Goal: Communication & Community: Ask a question

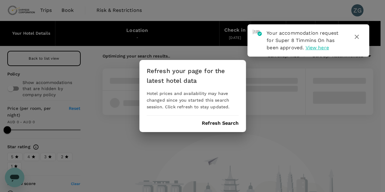
type input "AUD"
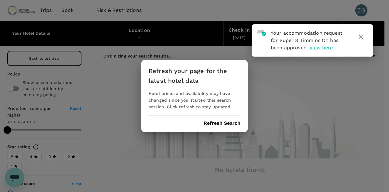
click at [361, 37] on icon "button" at bounding box center [361, 37] width 4 height 4
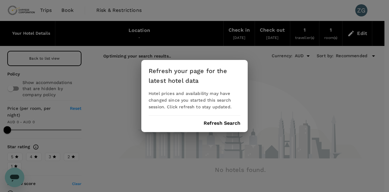
click at [233, 124] on button "Refresh Search" at bounding box center [222, 122] width 37 height 5
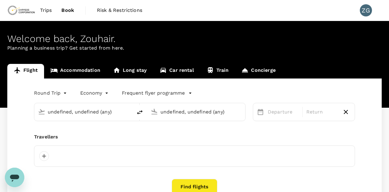
type input "[PERSON_NAME] Power Airport (YTS)"
type input "Montréal-[PERSON_NAME] Intl (YUL)"
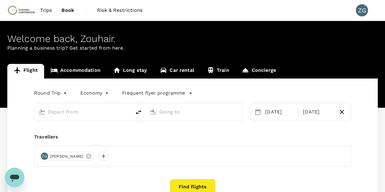
type input "oneway"
type input "Timmins Victor M. Power Airport (YTS)"
type input "Montréal-Pierre Elliott Trudeau Intl (YUL)"
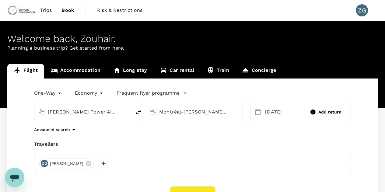
click at [15, 178] on icon "Open messaging window" at bounding box center [14, 178] width 9 height 7
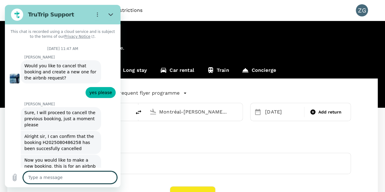
type textarea "x"
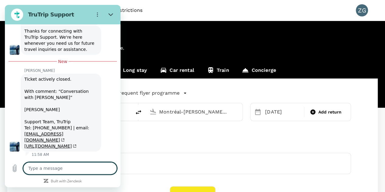
scroll to position [2969, 0]
click at [82, 169] on textarea at bounding box center [70, 168] width 94 height 12
type textarea "h"
type textarea "x"
type textarea "he"
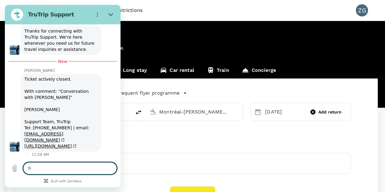
type textarea "x"
type textarea "hel"
type textarea "x"
type textarea "hell"
type textarea "x"
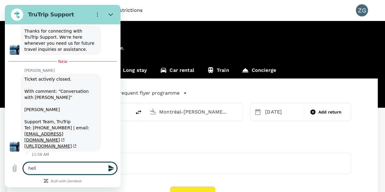
type textarea "hello"
type textarea "x"
type textarea "hello!"
type textarea "x"
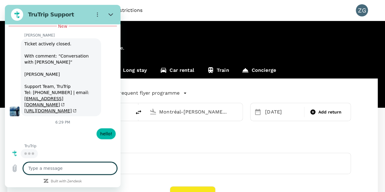
scroll to position [3003, 0]
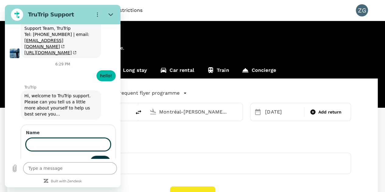
type textarea "x"
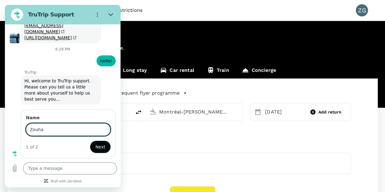
type input "Zouhair Ghali"
click at [97, 145] on span "Next" at bounding box center [100, 146] width 10 height 7
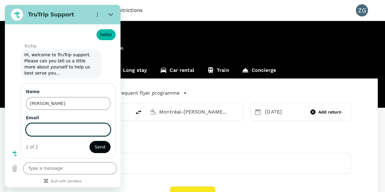
type textarea "x"
type input "zouhair.ghali@chrysoscorp.com"
click at [99, 146] on span "Send" at bounding box center [100, 146] width 11 height 7
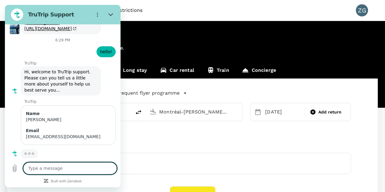
scroll to position [3086, 0]
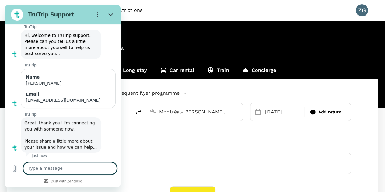
click at [84, 167] on textarea at bounding box center [70, 168] width 94 height 12
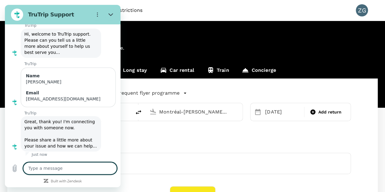
scroll to position [3124, 0]
type textarea "x"
click at [91, 170] on textarea at bounding box center [70, 168] width 94 height 12
type textarea "i"
type textarea "x"
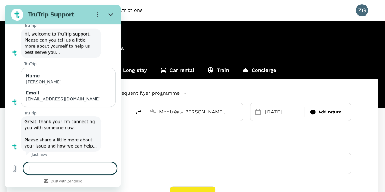
type textarea "i"
type textarea "x"
type textarea "i h"
type textarea "x"
type textarea "i ha"
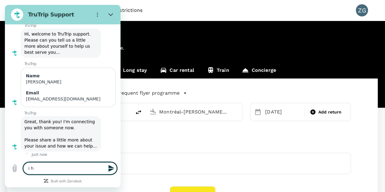
type textarea "x"
type textarea "i hav"
type textarea "x"
type textarea "i have"
type textarea "x"
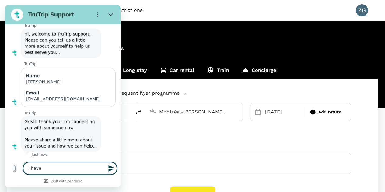
type textarea "i have"
type textarea "x"
type textarea "i have t"
type textarea "x"
type textarea "i have th"
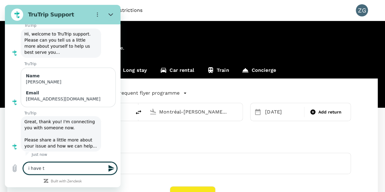
type textarea "x"
type textarea "i have thi"
type textarea "x"
type textarea "i have this"
type textarea "x"
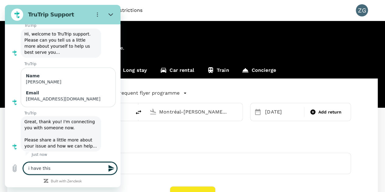
type textarea "i have this"
type textarea "x"
type textarea "i have this r"
type textarea "x"
type textarea "i have this re"
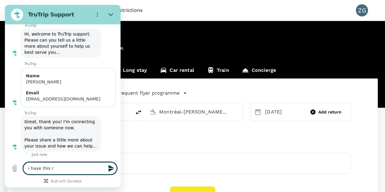
type textarea "x"
type textarea "i have this res"
type textarea "x"
type textarea "i have this rese"
type textarea "x"
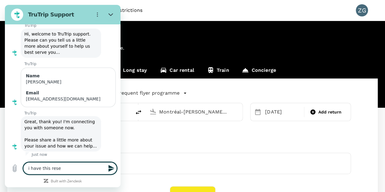
type textarea "i have this reser"
type textarea "x"
type textarea "i have this reserv"
type textarea "x"
type textarea "i have this reserva"
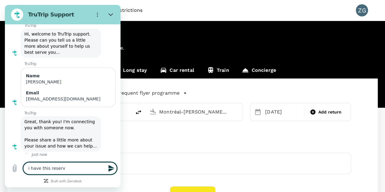
type textarea "x"
type textarea "i have this reservat"
type textarea "x"
type textarea "i have this reservati"
type textarea "x"
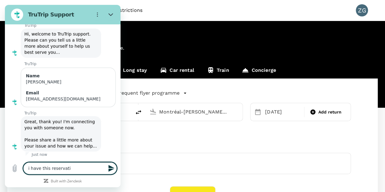
type textarea "i have this reservatio"
type textarea "x"
type textarea "i have this reservation"
type textarea "x"
type textarea "i have this reservation"
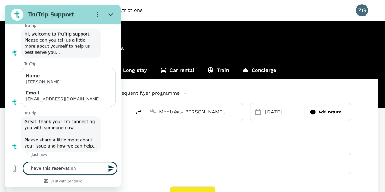
type textarea "x"
type textarea "i have this reservation w"
type textarea "x"
type textarea "i have this reservation wi"
type textarea "x"
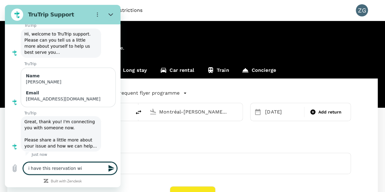
type textarea "i have this reservation wit"
type textarea "x"
type textarea "i have this reservation with"
type textarea "x"
type textarea "i have this reservation with"
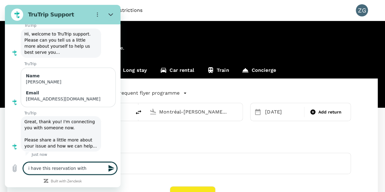
type textarea "x"
type textarea "i have this reservation with e"
type textarea "x"
type textarea "i have this reservation with en"
type textarea "x"
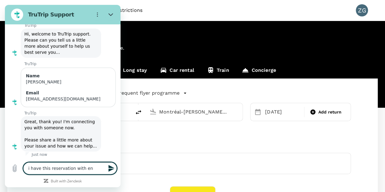
type textarea "i have this reservation with ent"
type textarea "x"
type textarea "i have this reservation with ente"
type textarea "x"
type textarea "i have this reservation with enter"
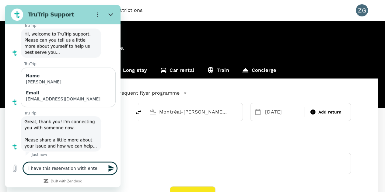
type textarea "x"
type textarea "i have this reservation with enterp"
type textarea "x"
type textarea "i have this reservation with enterpr"
type textarea "x"
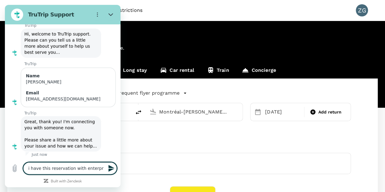
type textarea "i have this reservation with enterpri"
type textarea "x"
type textarea "i have this reservation with enterpris"
type textarea "x"
type textarea "i have this reservation with enterprise"
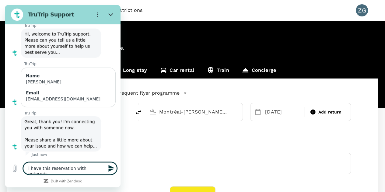
type textarea "x"
type textarea "i have this reservation with enterprise"
type textarea "x"
type textarea "i have this reservation with enterprise c"
type textarea "x"
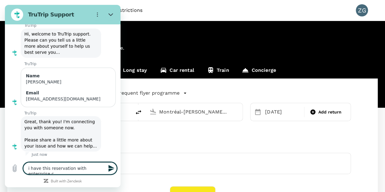
type textarea "i have this reservation with enterprise ca"
type textarea "x"
type textarea "i have this reservation with enterprise car"
type textarea "x"
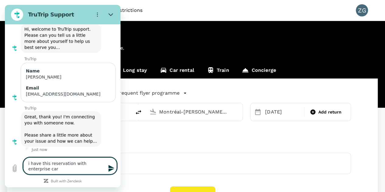
type textarea "i have this reservation with enterprise car"
type textarea "x"
type textarea "i have this reservation with enterprise car r"
type textarea "x"
type textarea "i have this reservation with enterprise car re"
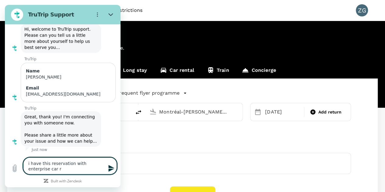
type textarea "x"
type textarea "i have this reservation with enterprise car ren"
type textarea "x"
type textarea "i have this reservation with enterprise car rent"
type textarea "x"
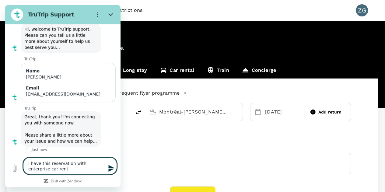
type textarea "i have this reservation with enterprise car renta"
type textarea "x"
type textarea "i have this reservation with enterprise car rental"
type textarea "x"
type textarea "i have this reservation with enterprise car rentals"
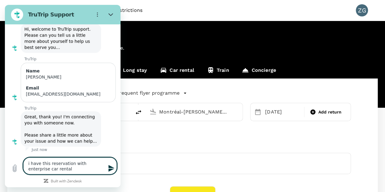
type textarea "x"
type textarea "i have this reservation with enterprise car rentals"
type textarea "x"
type textarea "i have this reservation with enterprise car rentals :"
type textarea "x"
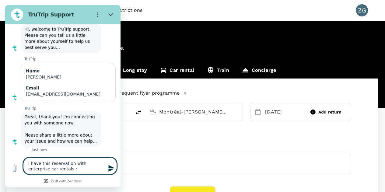
type textarea "i have this reservation with enterprise car rentals :"
type textarea "x"
paste textarea "9B4RRH"
type textarea "i have this reservation with enterprise car rentals : 9B4RRH"
type textarea "x"
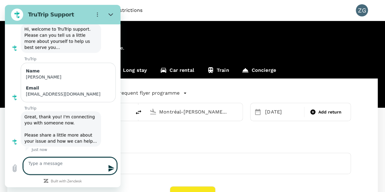
type textarea "x"
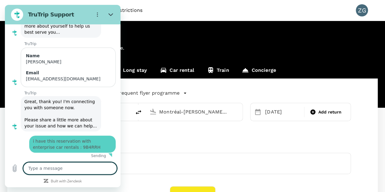
type textarea "c"
type textarea "x"
type textarea "can"
type textarea "x"
type textarea "can"
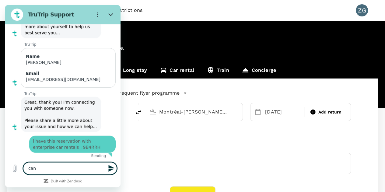
type textarea "x"
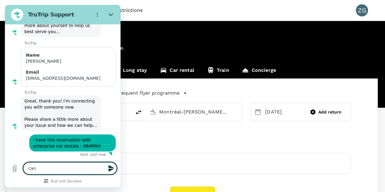
scroll to position [3144, 0]
type textarea "can y"
type textarea "x"
type textarea "can yo"
type textarea "x"
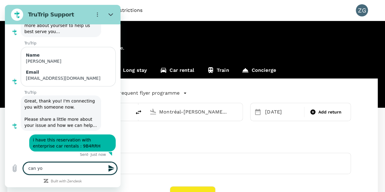
type textarea "can you"
type textarea "x"
type textarea "can you"
type textarea "x"
type textarea "can you p"
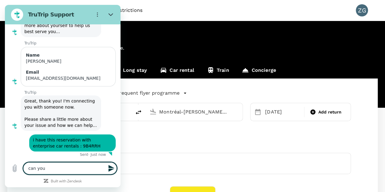
type textarea "x"
type textarea "can you pl"
type textarea "x"
type textarea "can you ple"
type textarea "x"
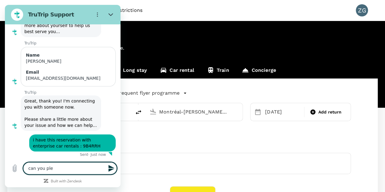
type textarea "can you plea"
type textarea "x"
type textarea "can you pleas"
type textarea "x"
type textarea "can you please"
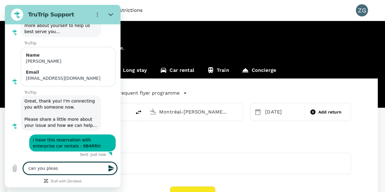
type textarea "x"
type textarea "can you please"
type textarea "x"
type textarea "can you please c"
type textarea "x"
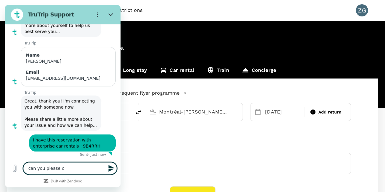
type textarea "can you please co"
type textarea "x"
type textarea "can you please con"
type textarea "x"
type textarea "can you please cont"
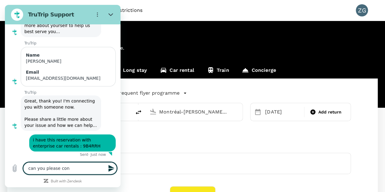
type textarea "x"
type textarea "can you please conta"
type textarea "x"
type textarea "can you please contac"
type textarea "x"
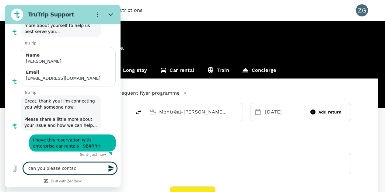
type textarea "can you please contact"
type textarea "x"
type textarea "can you please contact"
type textarea "x"
type textarea "can you please contact t"
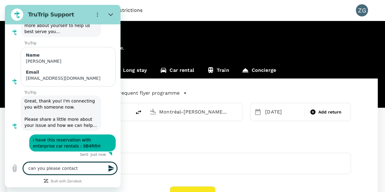
type textarea "x"
type textarea "can you please contact th"
type textarea "x"
type textarea "can you please contact the"
type textarea "x"
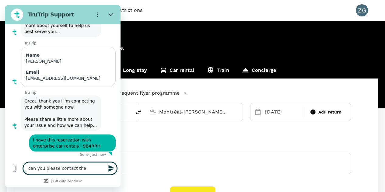
type textarea "can you please contact them"
type textarea "x"
type textarea "can you please contact them"
type textarea "x"
type textarea "can you please contact them s"
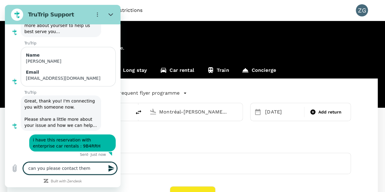
type textarea "x"
type textarea "can you please contact them so"
type textarea "x"
type textarea "can you please contact them so"
type textarea "x"
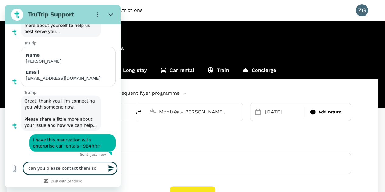
type textarea "can you please contact them so t"
type textarea "x"
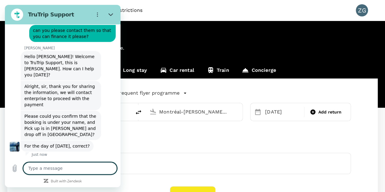
scroll to position [3265, 0]
click at [63, 166] on textarea at bounding box center [70, 168] width 94 height 12
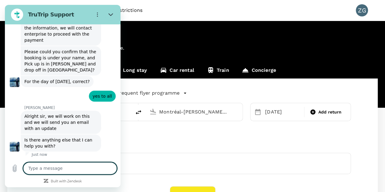
scroll to position [3330, 0]
click at [68, 172] on textarea at bounding box center [70, 168] width 94 height 12
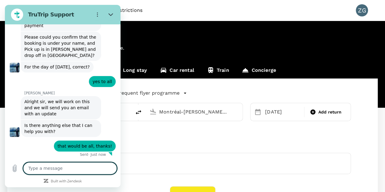
scroll to position [3344, 0]
click at [110, 16] on icon "Close" at bounding box center [110, 14] width 5 height 5
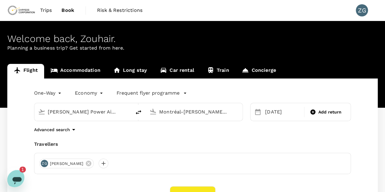
scroll to position [0, 0]
click at [8, 177] on div "Open messaging window, 2 unread messages" at bounding box center [17, 180] width 18 height 18
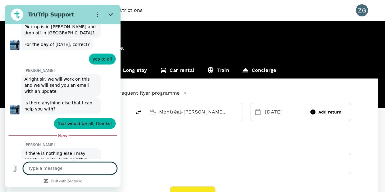
scroll to position [3392, 0]
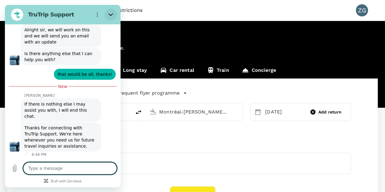
click at [113, 11] on button "Close" at bounding box center [111, 15] width 12 height 12
